Goal: Complete application form: Complete application form

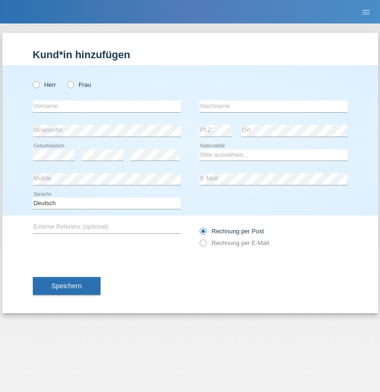
radio input "true"
click at [107, 106] on input "text" at bounding box center [107, 106] width 148 height 12
type input "Fatou sephora"
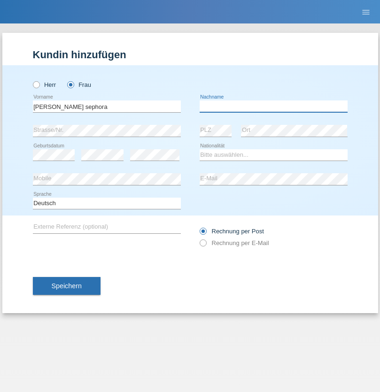
click at [273, 106] on input "text" at bounding box center [273, 106] width 148 height 12
type input "Mane"
select select "CH"
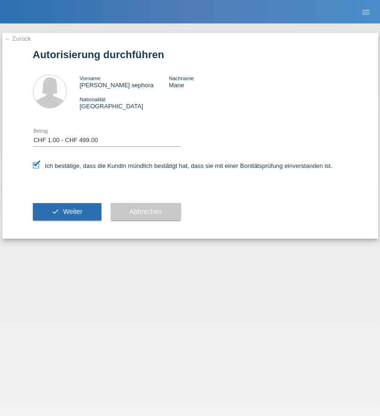
select select "1"
click at [67, 212] on span "Weiter" at bounding box center [72, 212] width 19 height 8
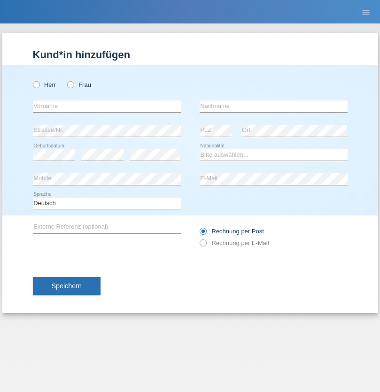
radio input "true"
click at [107, 106] on input "text" at bounding box center [107, 106] width 148 height 12
type input "Matias"
click at [273, 106] on input "text" at bounding box center [273, 106] width 148 height 12
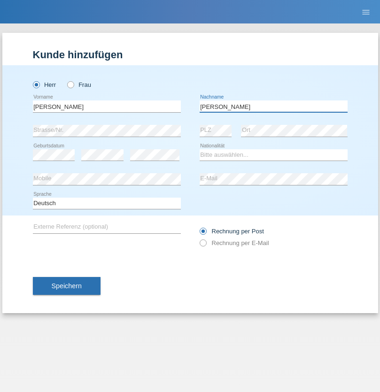
type input "Espinosa"
select select "IT"
select select "C"
select select "01"
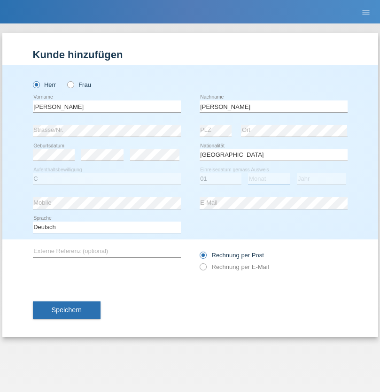
select select "08"
select select "2006"
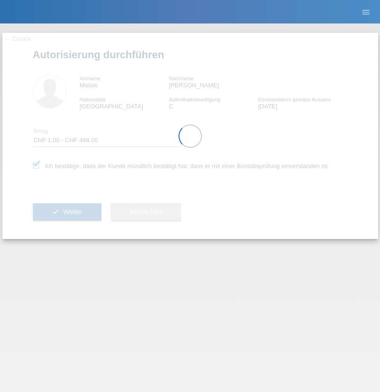
select select "1"
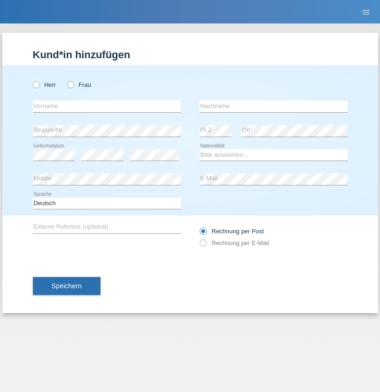
radio input "true"
click at [107, 106] on input "text" at bounding box center [107, 106] width 148 height 12
type input "Chur,"
click at [273, 106] on input "text" at bounding box center [273, 106] width 148 height 12
type input "[GEOGRAPHIC_DATA]"
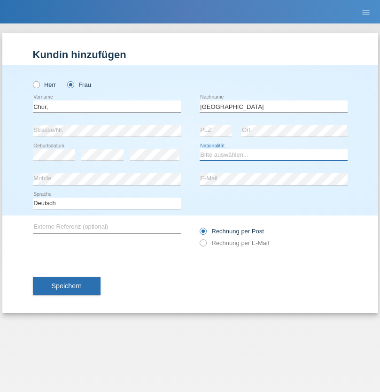
select select "CH"
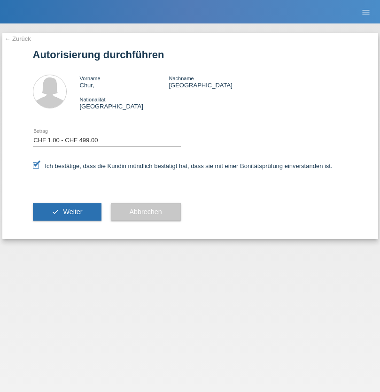
select select "1"
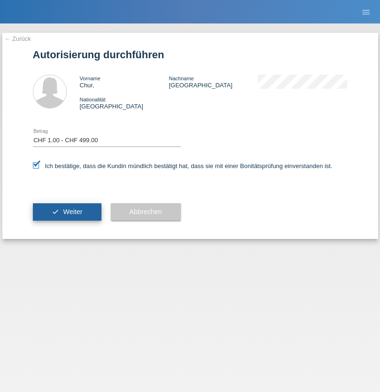
click at [67, 212] on span "Weiter" at bounding box center [72, 212] width 19 height 8
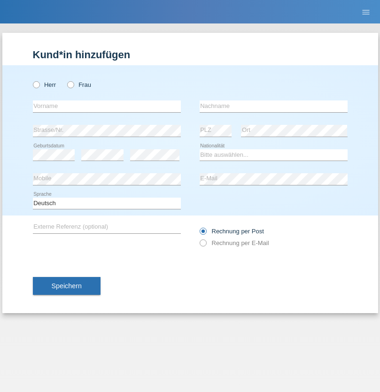
radio input "true"
click at [107, 106] on input "text" at bounding box center [107, 106] width 148 height 12
type input "firat"
click at [273, 106] on input "text" at bounding box center [273, 106] width 148 height 12
type input "kara"
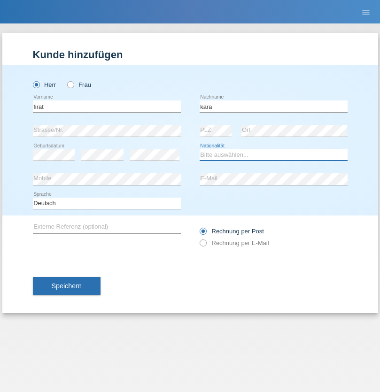
select select "CH"
radio input "true"
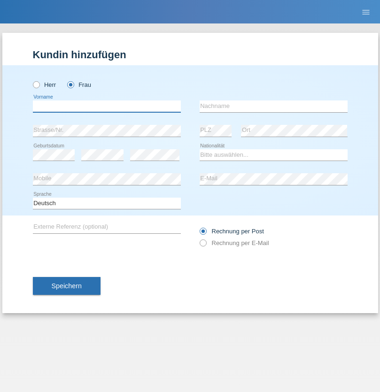
click at [107, 106] on input "text" at bounding box center [107, 106] width 148 height 12
type input "Nuria"
click at [273, 106] on input "text" at bounding box center [273, 106] width 148 height 12
type input "D'Antino"
select select "CH"
